Goal: Task Accomplishment & Management: Use online tool/utility

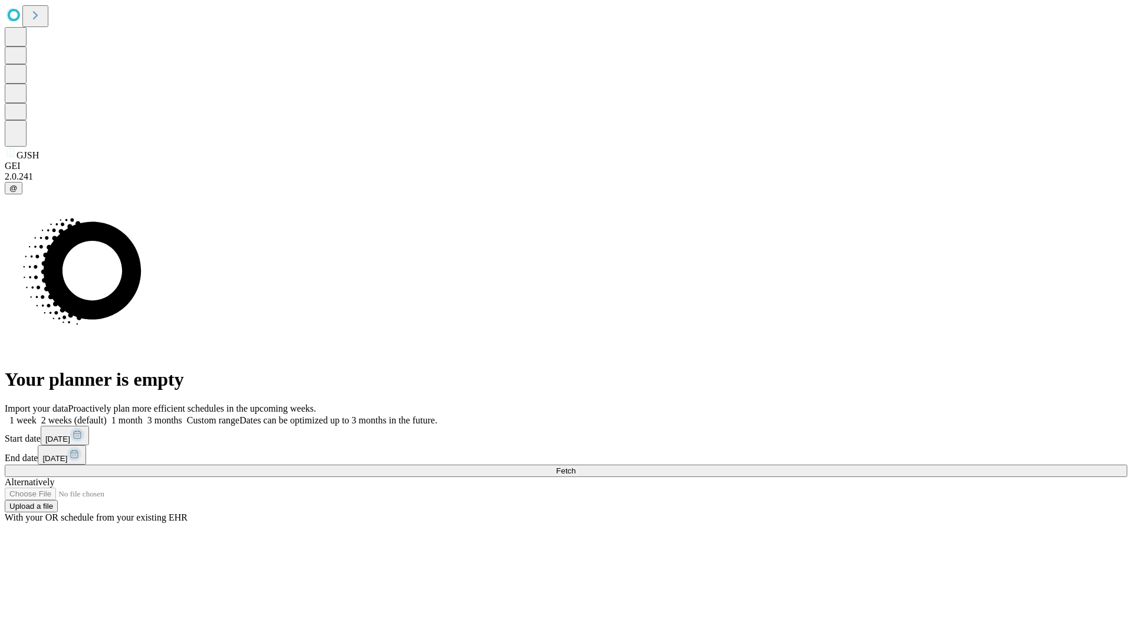
click at [575, 467] on span "Fetch" at bounding box center [565, 471] width 19 height 9
